Goal: Find specific page/section: Find specific page/section

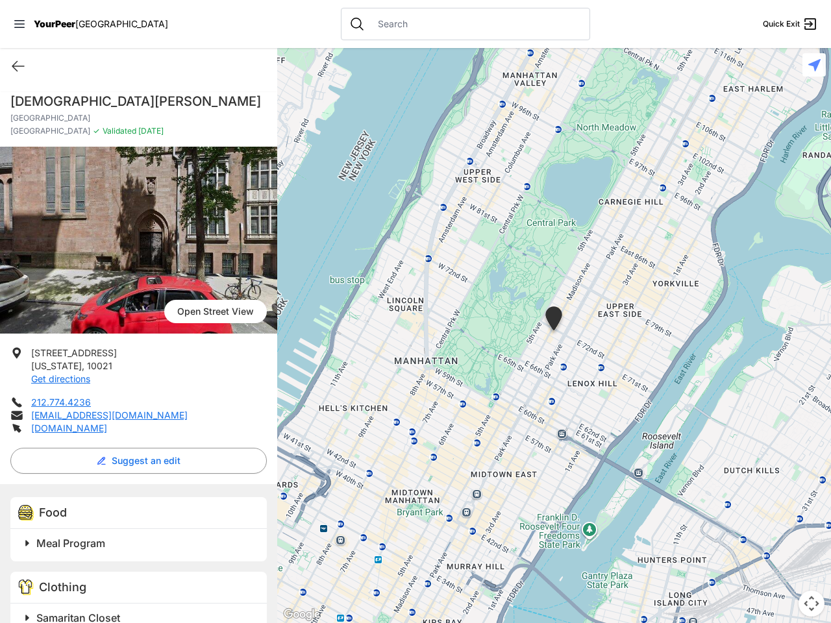
click at [19, 24] on icon at bounding box center [19, 24] width 10 height 8
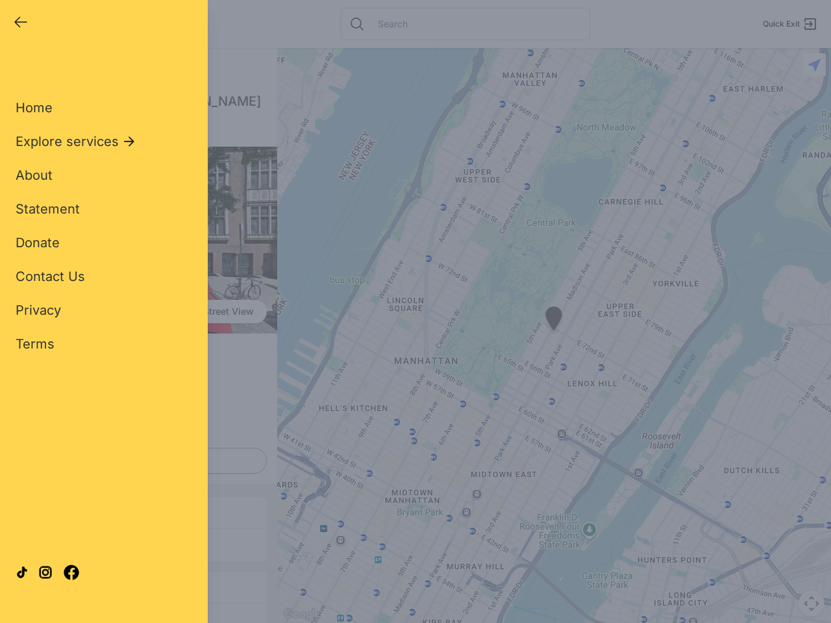
click at [18, 66] on div "Home Explore services About Statement Donate Contact Us Privacy Terms" at bounding box center [104, 205] width 177 height 296
click at [135, 461] on div "Single Adult Families Soup Kitchen Food Pantry Toiletries Restrooms Showers Lau…" at bounding box center [104, 297] width 177 height 481
click at [27, 544] on div at bounding box center [104, 573] width 177 height 70
click at [140, 544] on div at bounding box center [104, 573] width 177 height 70
click at [27, 616] on div "Close panel YourPeer [GEOGRAPHIC_DATA] Quick Exit Single Adult Families Soup Ki…" at bounding box center [104, 311] width 208 height 623
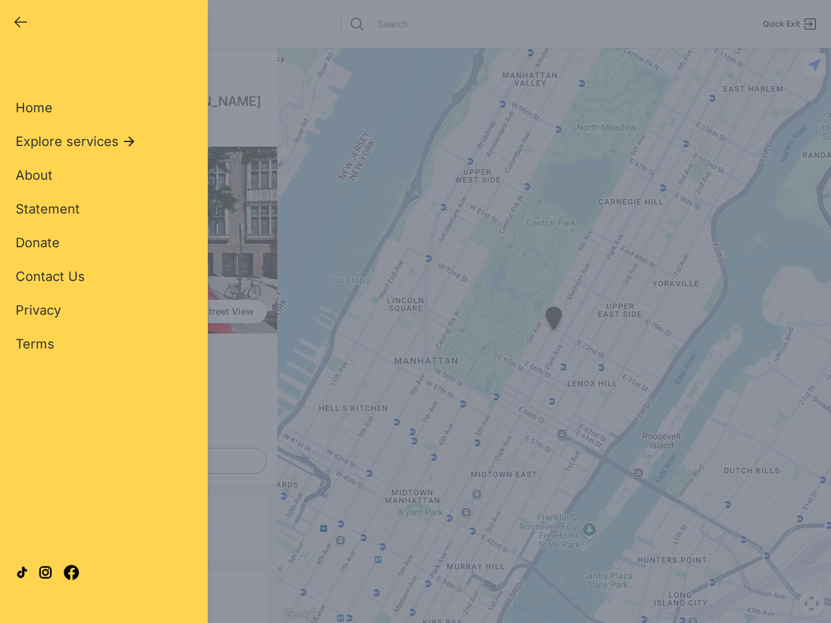
click at [140, 617] on div "Close panel YourPeer [GEOGRAPHIC_DATA] Quick Exit Single Adult Families Soup Ki…" at bounding box center [104, 311] width 208 height 623
click at [554, 336] on div "Close panel YourPeer [GEOGRAPHIC_DATA] Quick Exit Single Adult Families Soup Ki…" at bounding box center [415, 311] width 831 height 623
